Goal: Task Accomplishment & Management: Use online tool/utility

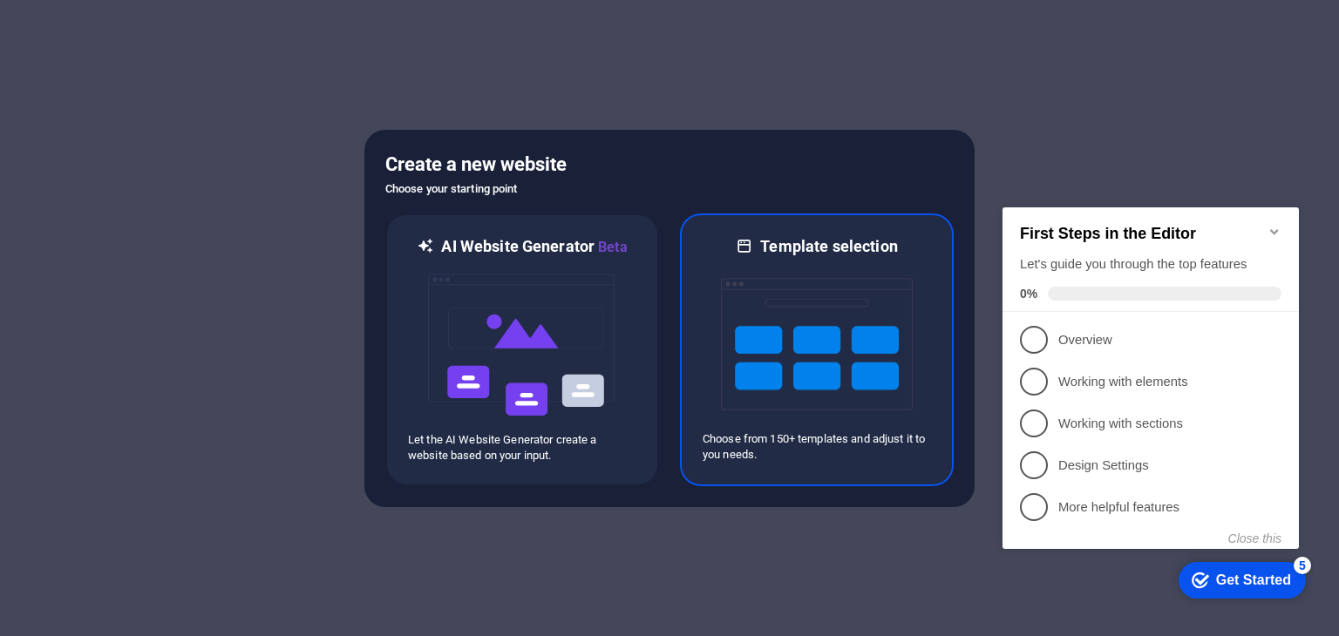
click at [791, 354] on img at bounding box center [817, 344] width 192 height 174
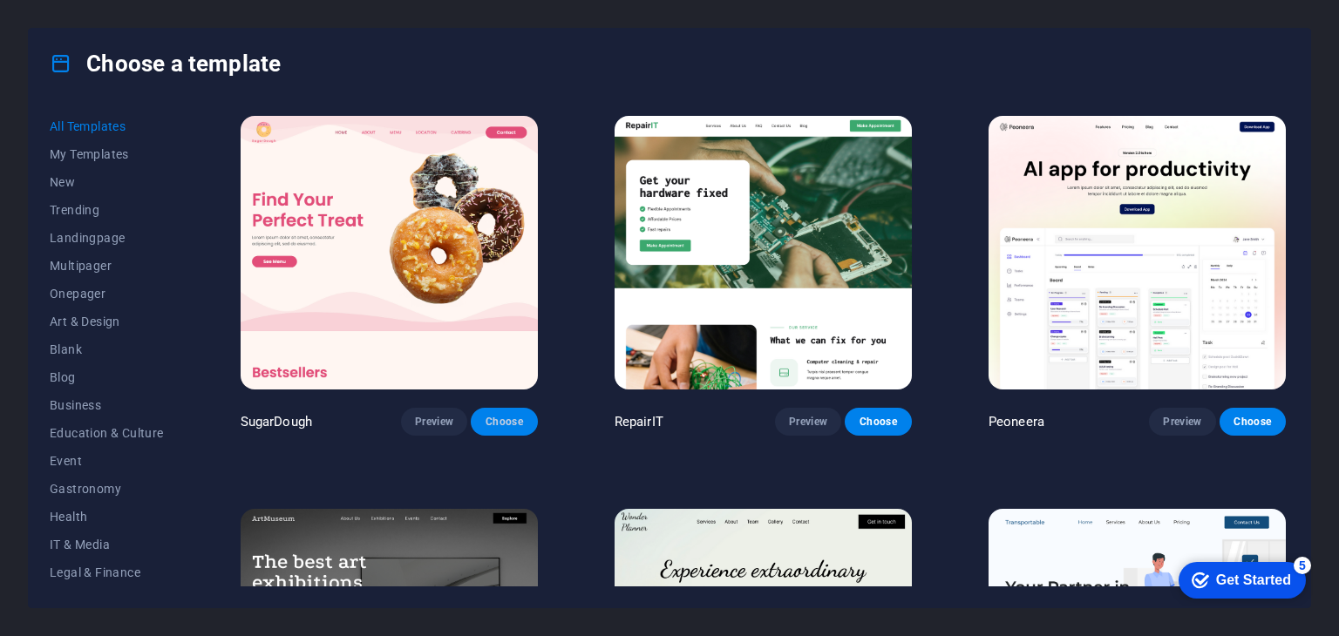
click at [500, 429] on button "Choose" at bounding box center [504, 422] width 66 height 28
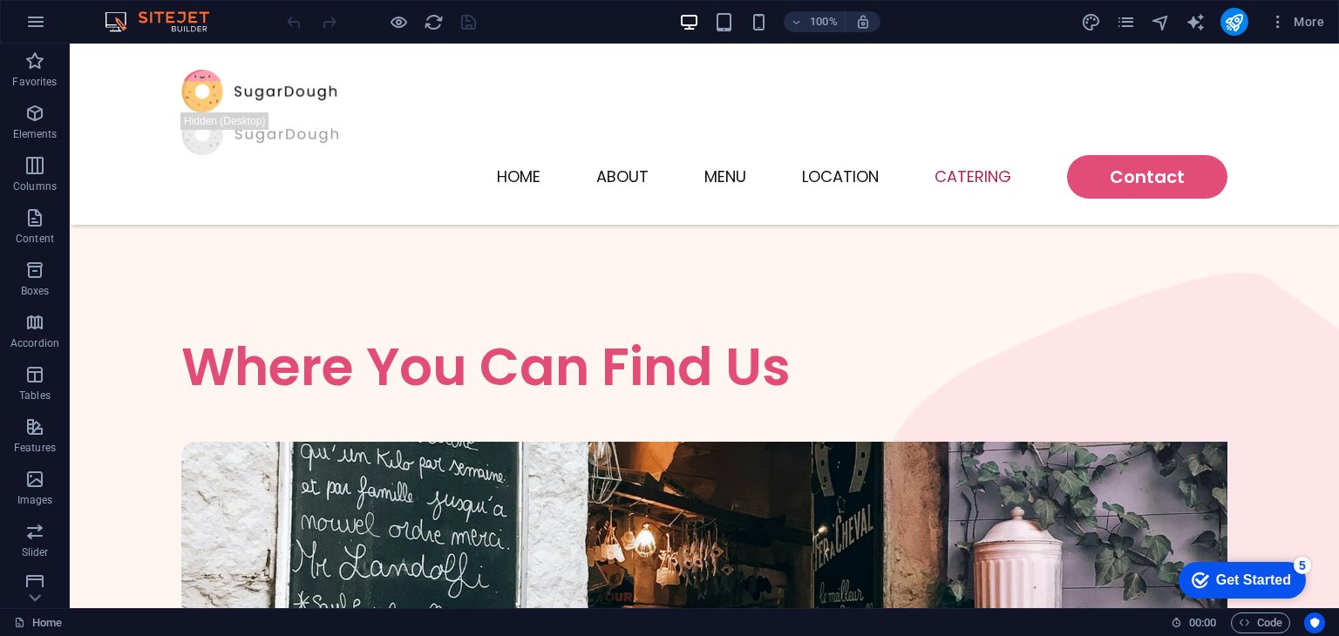
scroll to position [3604, 0]
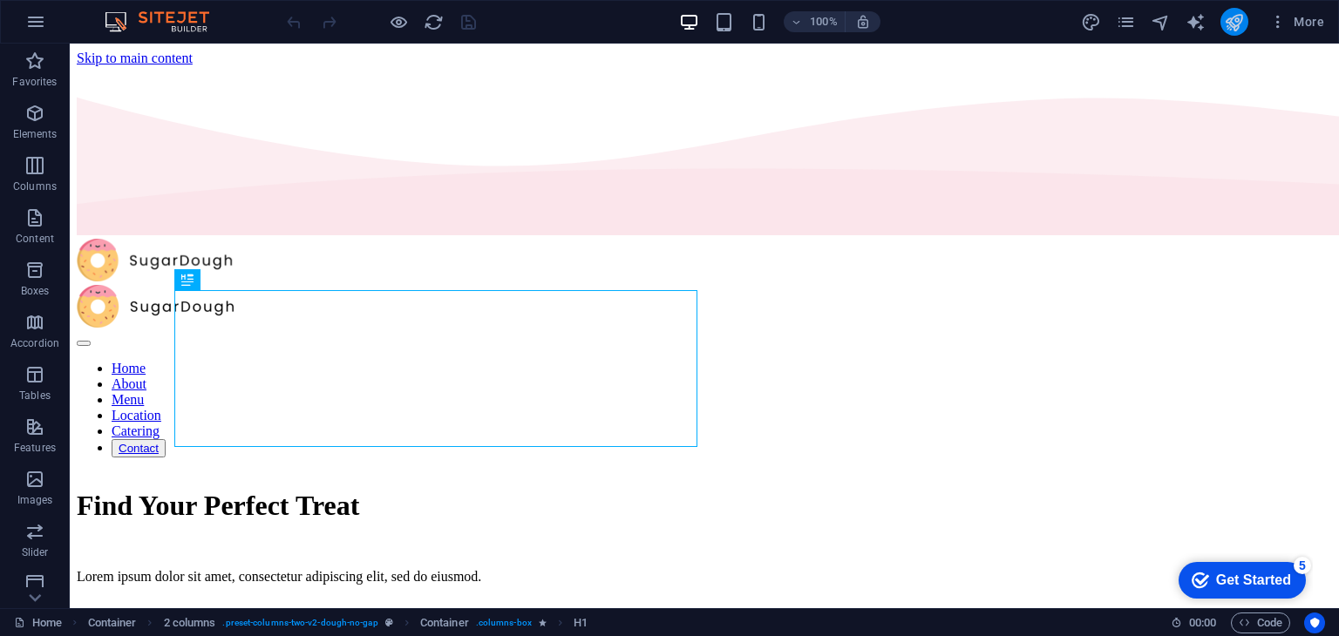
click at [1226, 32] on button "publish" at bounding box center [1235, 22] width 28 height 28
